Goal: Find specific page/section: Find specific page/section

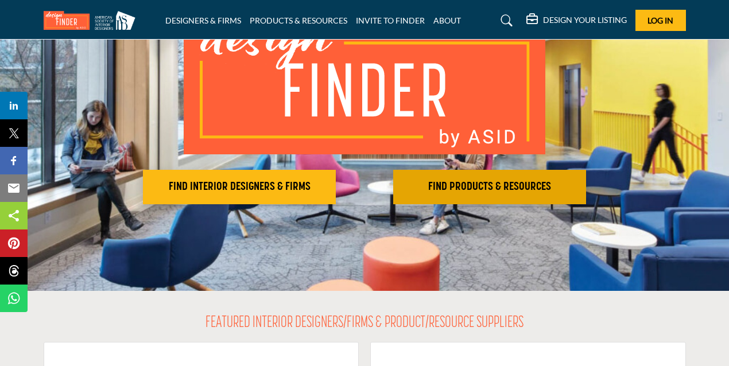
scroll to position [122, 0]
click at [453, 187] on h2 "FIND PRODUCTS & RESOURCES" at bounding box center [490, 187] width 186 height 14
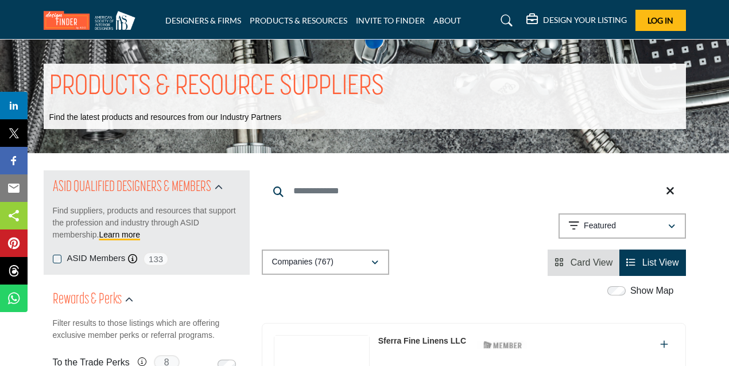
click at [309, 192] on input "Search Keyword" at bounding box center [474, 191] width 424 height 28
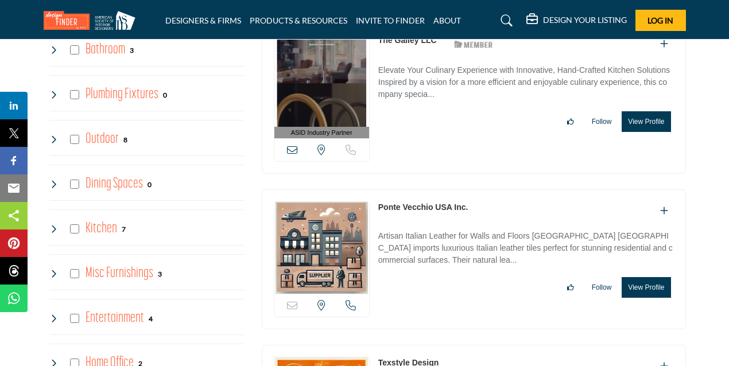
scroll to position [728, 0]
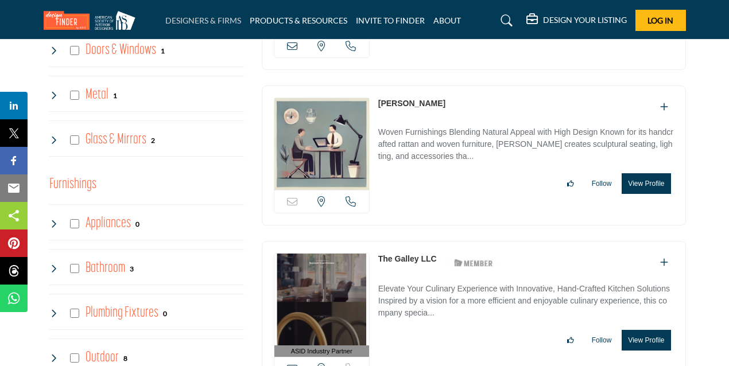
type input "*******"
click at [206, 24] on link "DESIGNERS & FIRMS" at bounding box center [203, 21] width 76 height 10
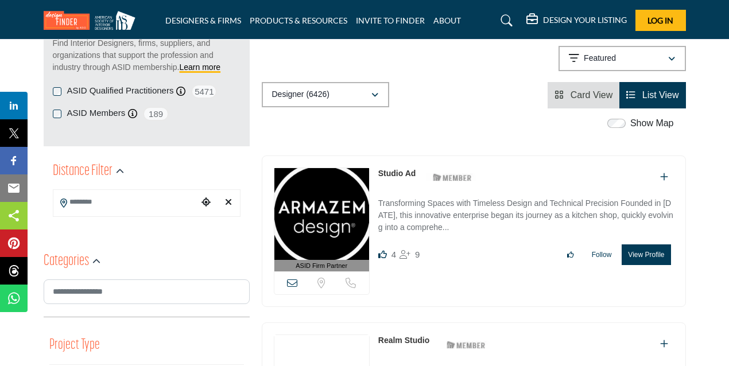
scroll to position [171, 0]
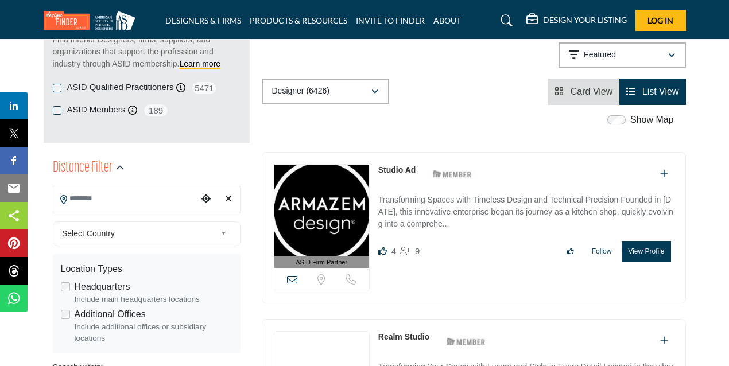
click at [147, 193] on input "Search Location" at bounding box center [125, 199] width 145 height 22
type input "*"
type input "***"
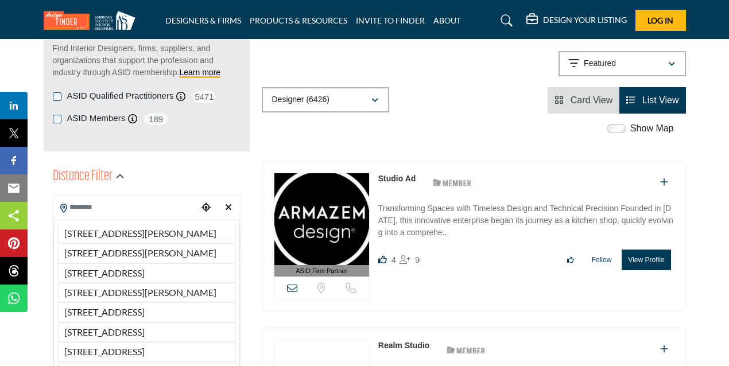
scroll to position [164, 0]
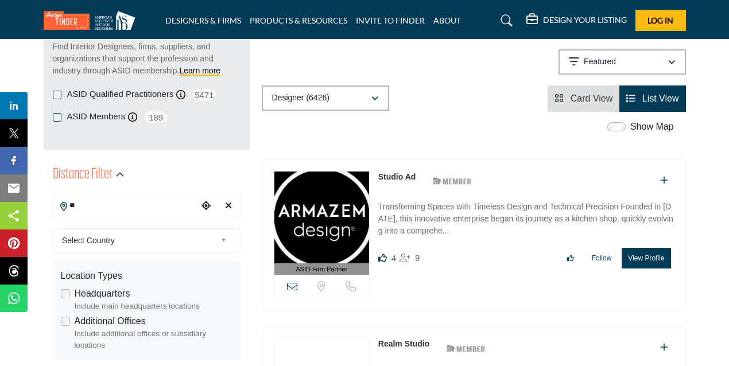
type input "*"
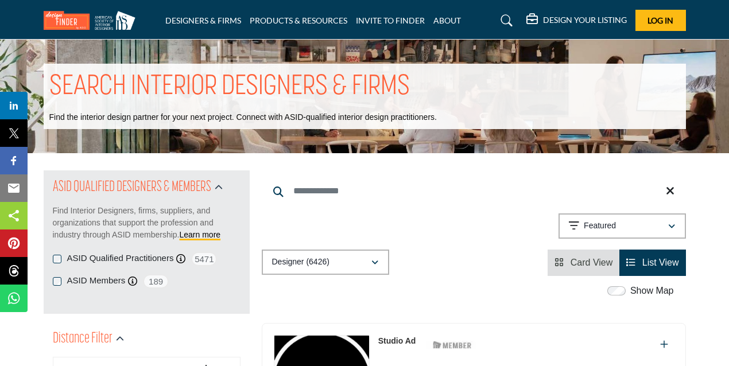
scroll to position [7, 0]
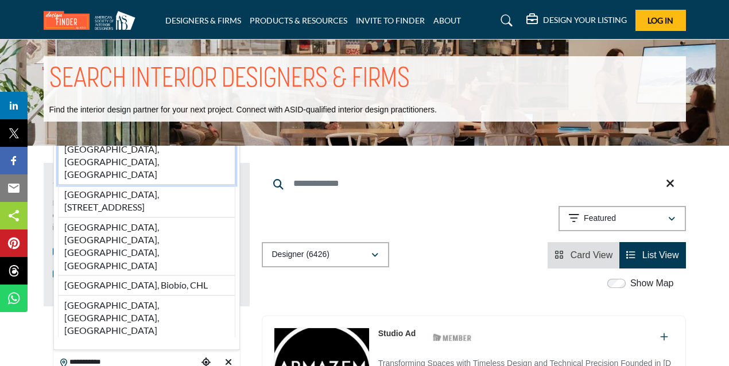
click at [99, 185] on li "[GEOGRAPHIC_DATA], [GEOGRAPHIC_DATA], [GEOGRAPHIC_DATA]" at bounding box center [146, 162] width 177 height 45
type input "**********"
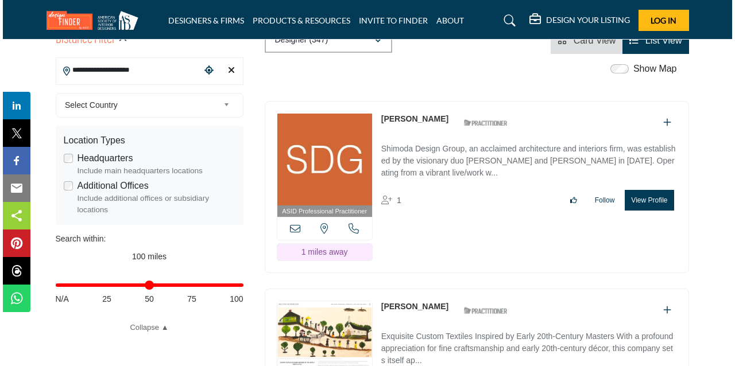
scroll to position [304, 0]
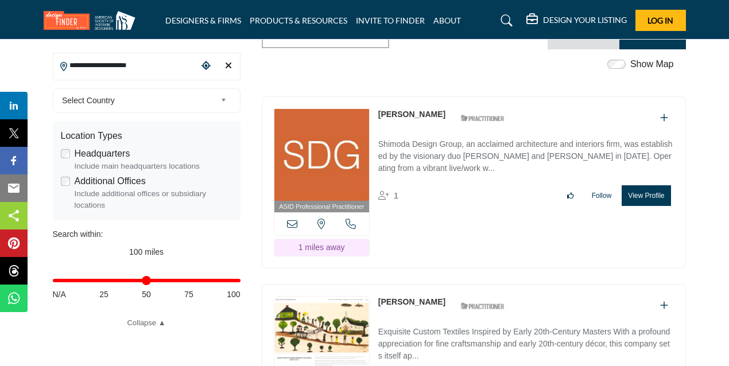
click at [636, 185] on button "View Profile" at bounding box center [646, 195] width 49 height 21
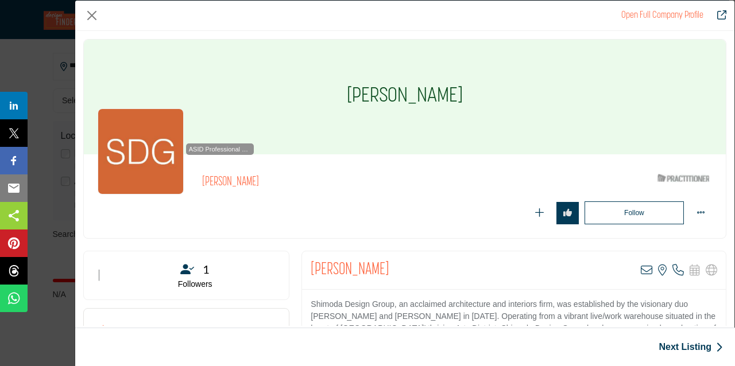
scroll to position [0, 0]
